Goal: Entertainment & Leisure: Consume media (video, audio)

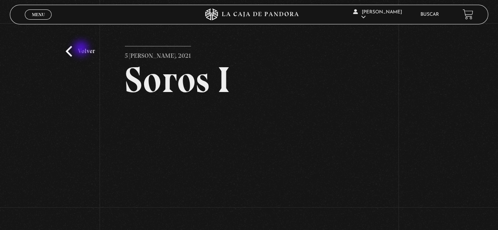
click at [82, 49] on link "Volver" at bounding box center [80, 51] width 29 height 11
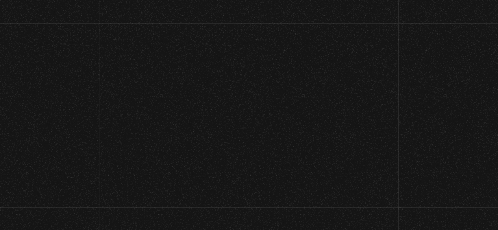
scroll to position [157, 0]
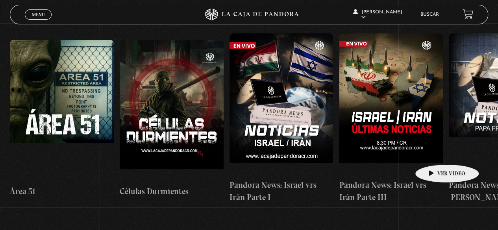
click at [439, 149] on figure at bounding box center [391, 104] width 104 height 142
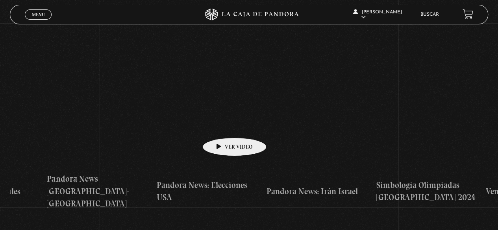
drag, startPoint x: 227, startPoint y: 126, endPoint x: 98, endPoint y: 127, distance: 128.3
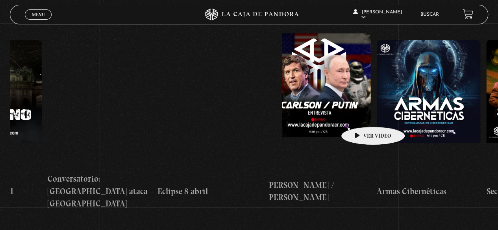
drag, startPoint x: 363, startPoint y: 115, endPoint x: 141, endPoint y: 114, distance: 221.5
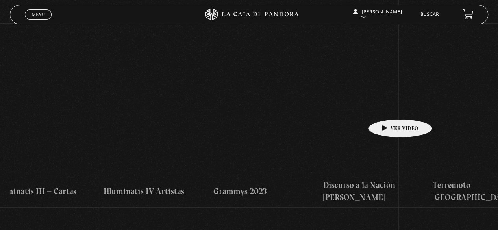
drag, startPoint x: 337, startPoint y: 109, endPoint x: 0, endPoint y: 109, distance: 336.8
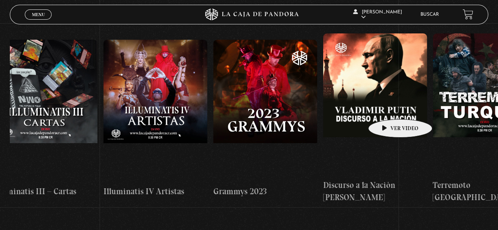
click at [12, 111] on div "Área 51 Células Durmientes Pandora News: Israel vrs Irán Parte I Pandora News: …" at bounding box center [487, 118] width 8661 height 183
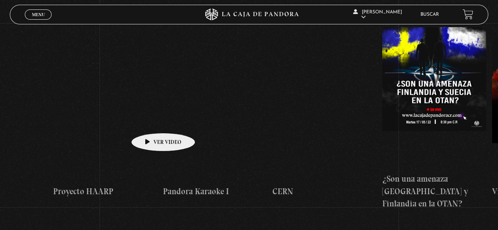
drag, startPoint x: 189, startPoint y: 120, endPoint x: 31, endPoint y: 120, distance: 157.8
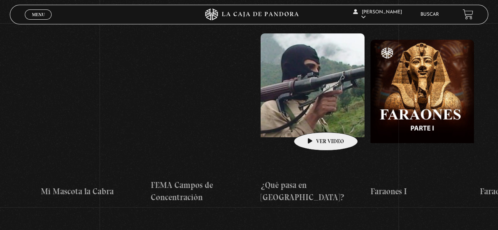
drag, startPoint x: 323, startPoint y: 119, endPoint x: 122, endPoint y: 124, distance: 200.7
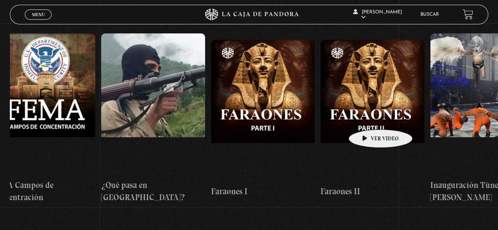
scroll to position [0, 8167]
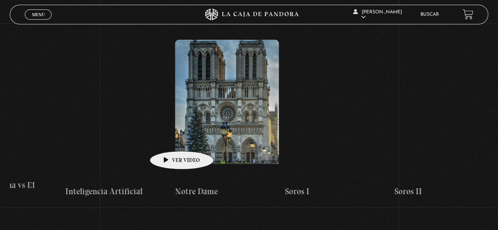
drag, startPoint x: 369, startPoint y: 118, endPoint x: 229, endPoint y: 133, distance: 140.1
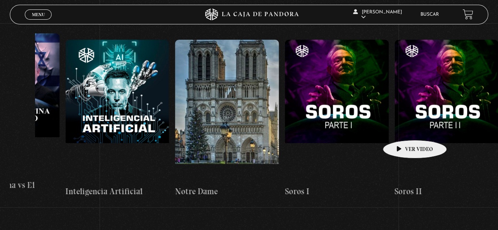
drag, startPoint x: 410, startPoint y: 125, endPoint x: 264, endPoint y: 137, distance: 146.5
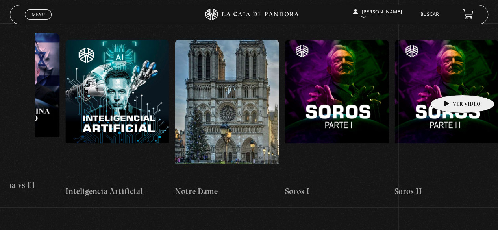
click at [450, 82] on figure at bounding box center [446, 111] width 104 height 142
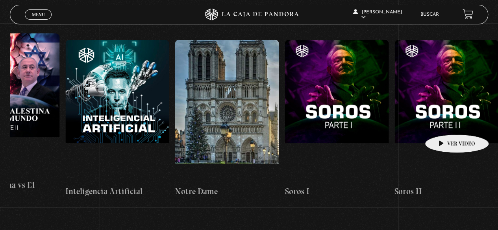
click at [446, 120] on figure at bounding box center [446, 111] width 104 height 142
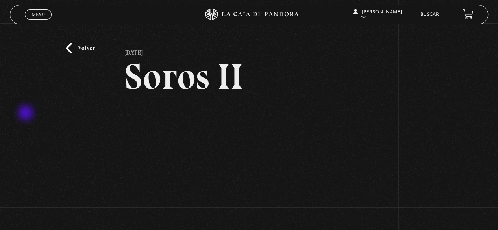
scroll to position [3, 0]
